Goal: Transaction & Acquisition: Purchase product/service

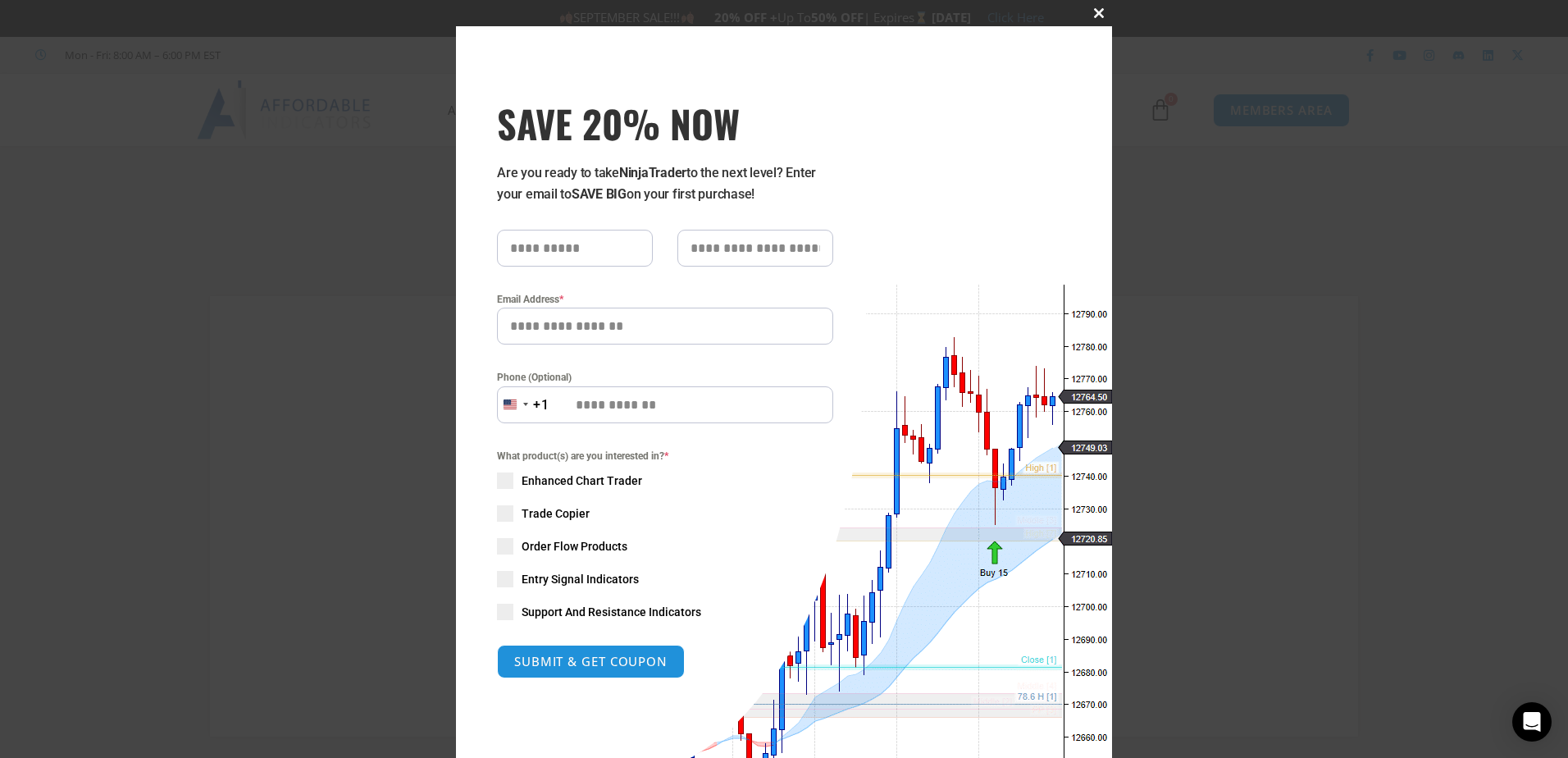
type input "**********"
click at [1093, 13] on span at bounding box center [1099, 13] width 26 height 10
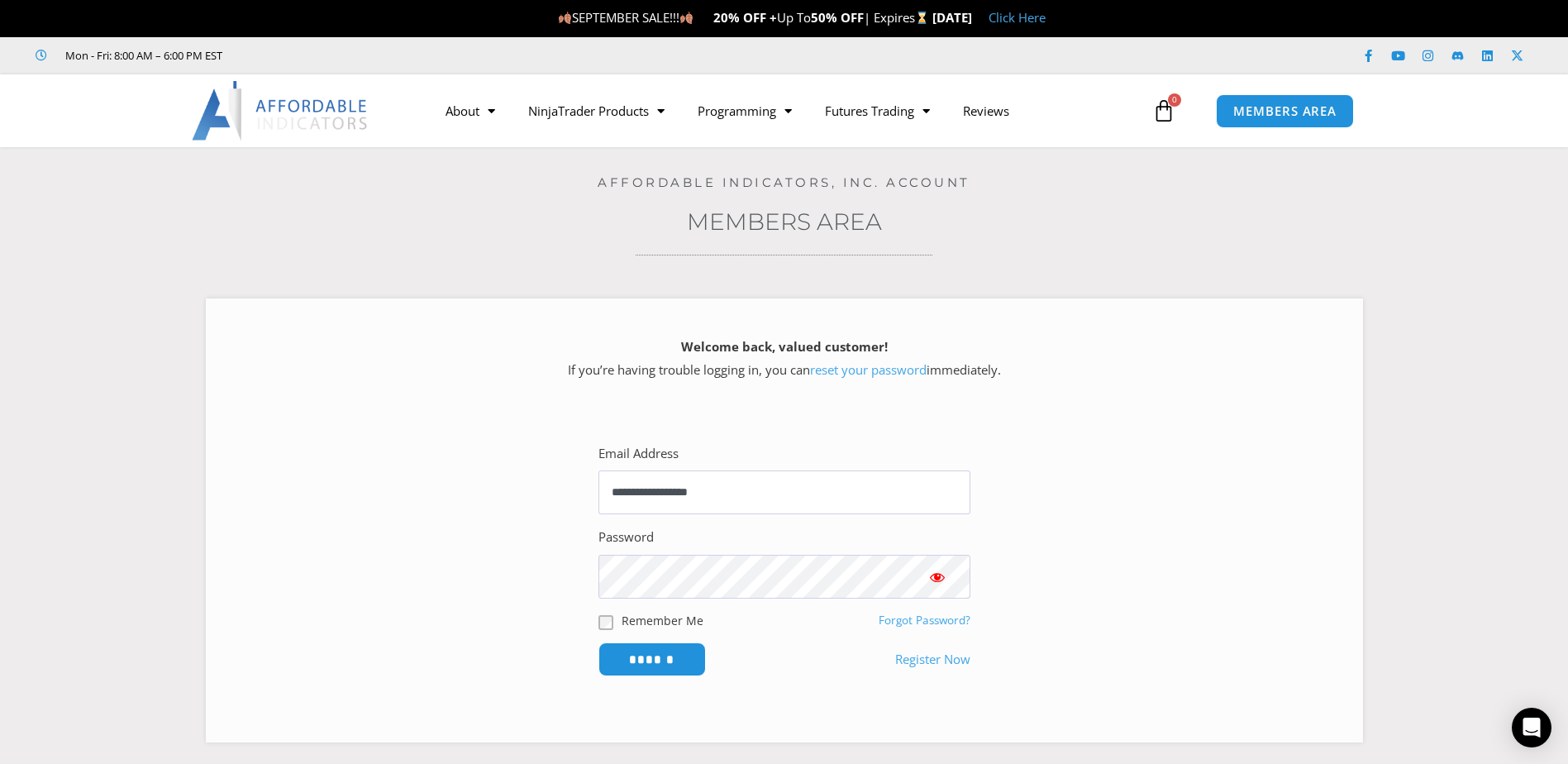
click at [332, 126] on img at bounding box center [280, 110] width 178 height 60
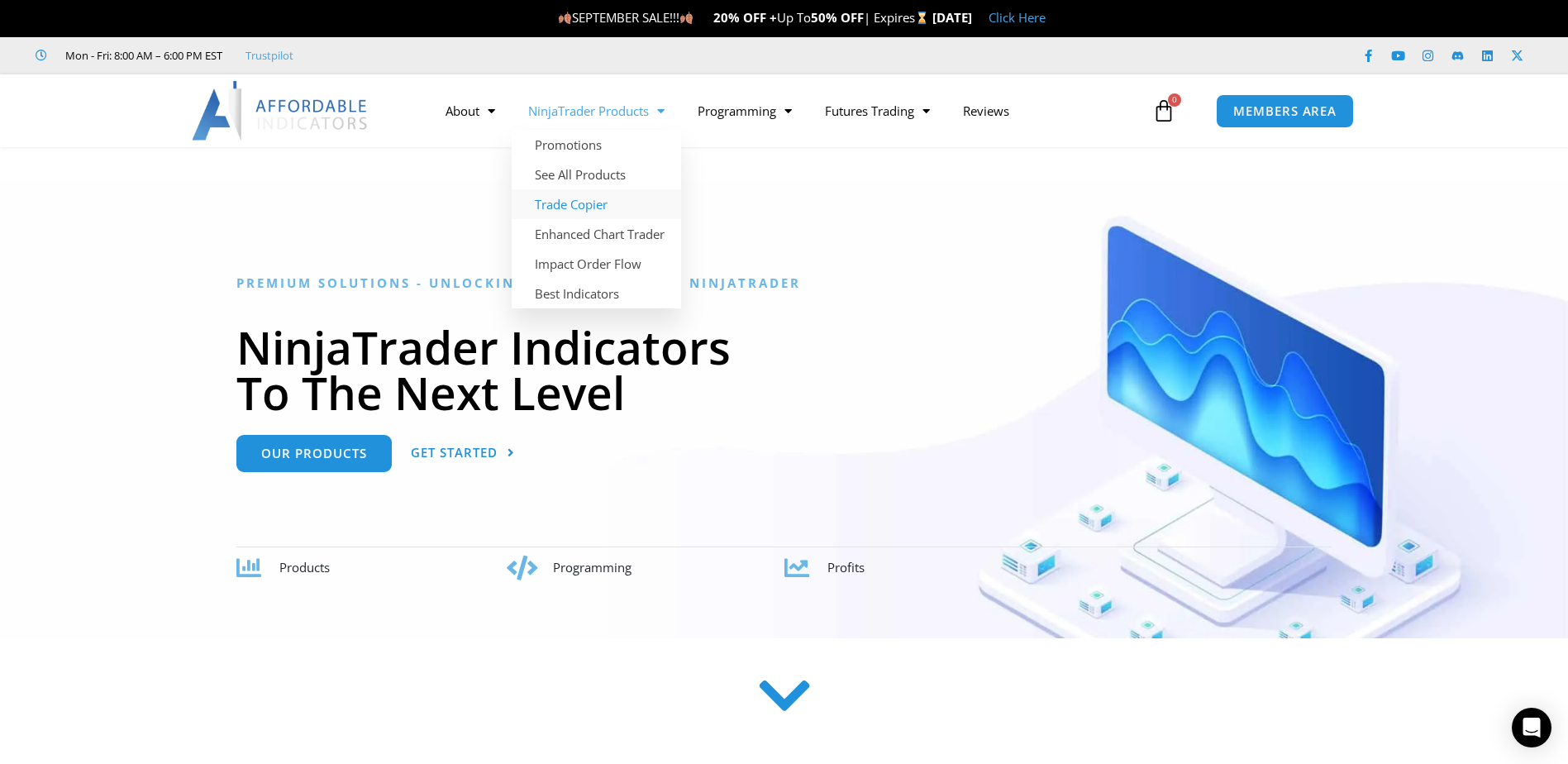
click at [555, 198] on link "Trade Copier" at bounding box center [596, 204] width 169 height 29
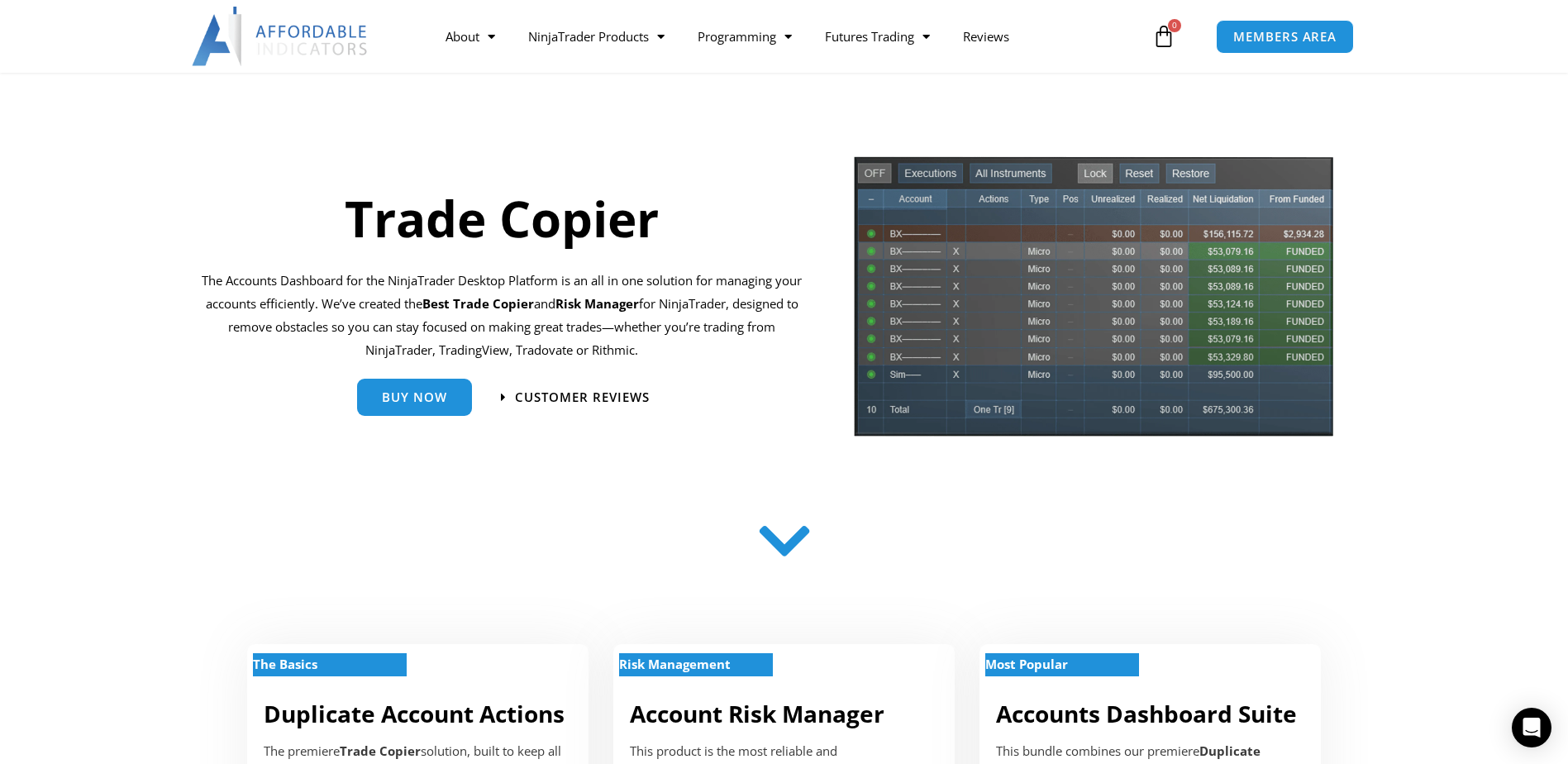
scroll to position [81, 0]
click at [442, 393] on span "Buy Now" at bounding box center [414, 390] width 65 height 13
